Goal: Information Seeking & Learning: Learn about a topic

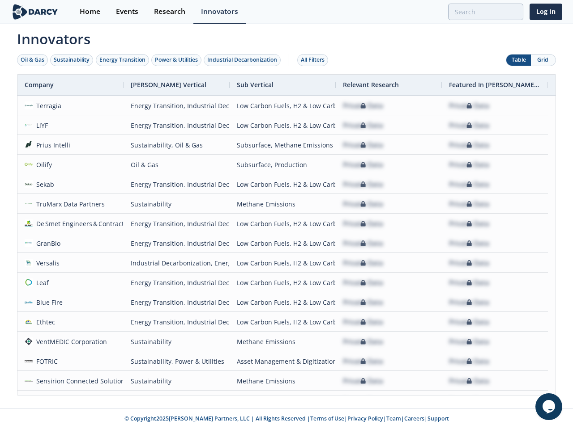
click at [33, 60] on div "Oil & Gas" at bounding box center [33, 60] width 24 height 8
click at [72, 60] on div "Sustainability" at bounding box center [72, 60] width 36 height 8
click at [123, 60] on div "Energy Transition" at bounding box center [122, 60] width 46 height 8
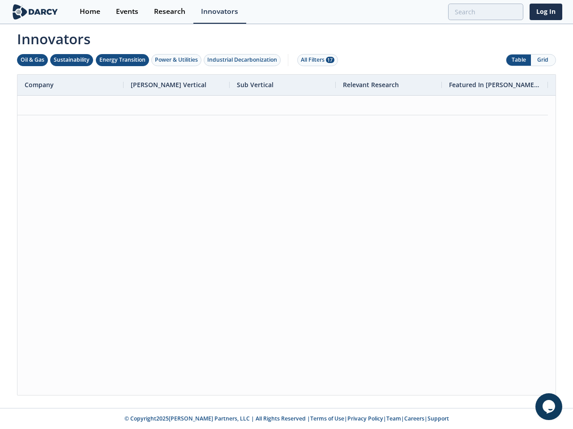
click at [177, 60] on div "Power & Utilities" at bounding box center [176, 60] width 43 height 8
click at [244, 60] on div "Industrial Decarbonization" at bounding box center [242, 60] width 70 height 8
click at [315, 60] on div "All Filters 28" at bounding box center [318, 60] width 34 height 8
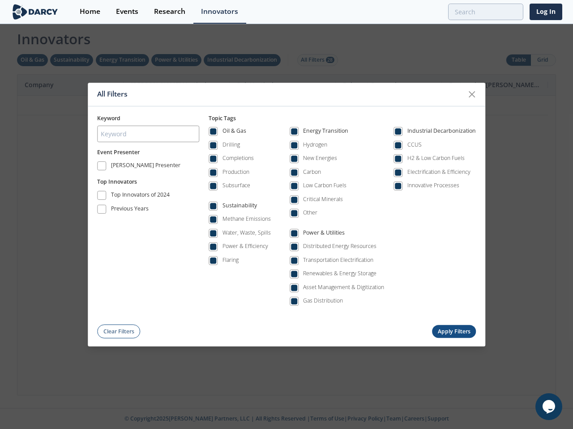
click at [518, 60] on div "All Filters Keyword Event Presenter [PERSON_NAME] Presenter Top Innovators Top …" at bounding box center [286, 214] width 573 height 429
click at [543, 60] on button "Grid" at bounding box center [542, 60] width 25 height 11
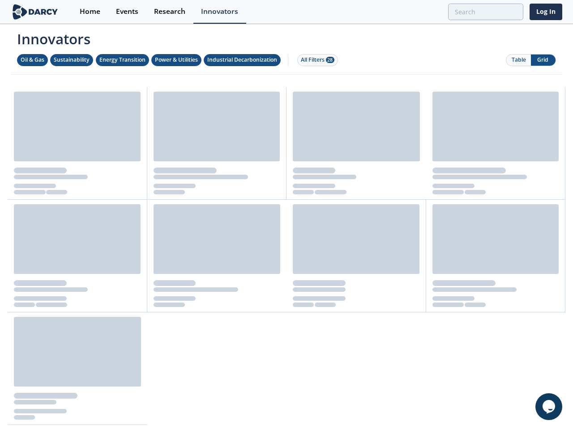
click at [286, 235] on div "Innovators Oil & Gas Sustainability Energy Transition Power & Utilities Industr…" at bounding box center [286, 225] width 551 height 400
